Goal: Task Accomplishment & Management: Manage account settings

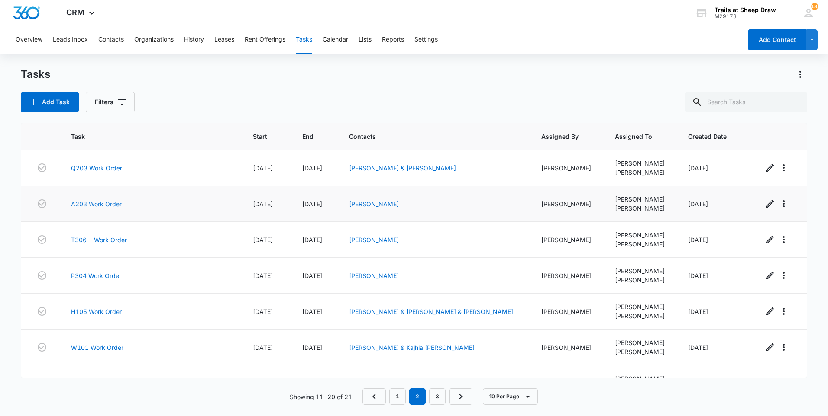
click at [97, 202] on link "A203 Work Order" at bounding box center [96, 204] width 51 height 9
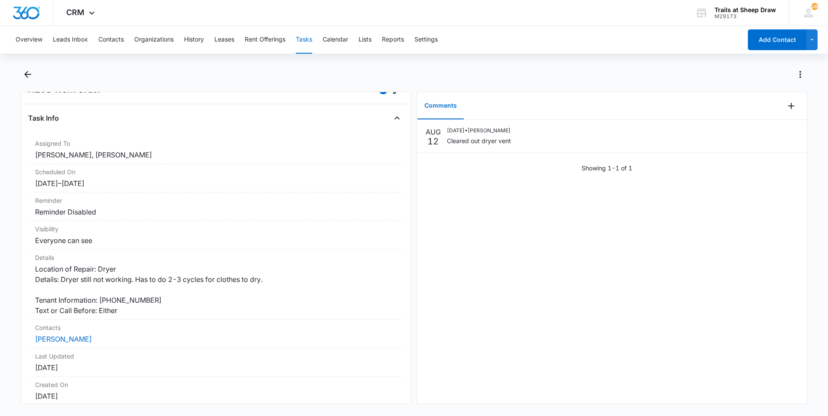
scroll to position [43, 0]
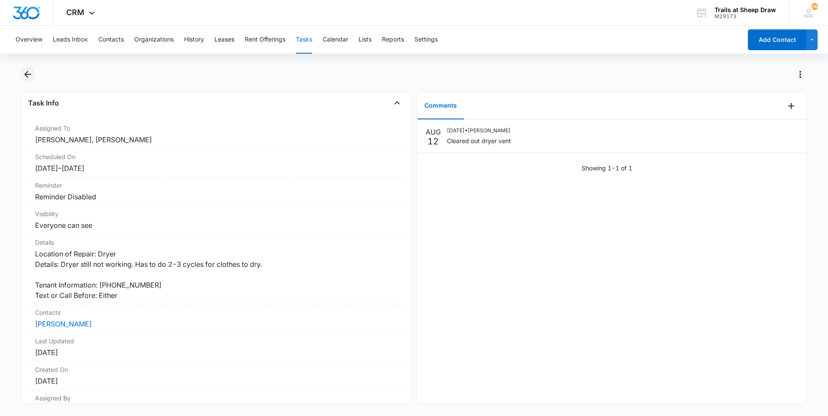
click at [21, 73] on button "Back" at bounding box center [27, 75] width 13 height 14
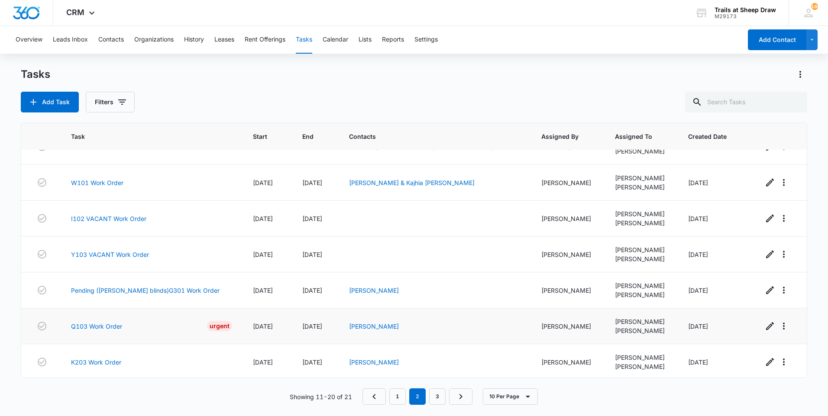
scroll to position [131, 0]
